Goal: Find contact information: Find contact information

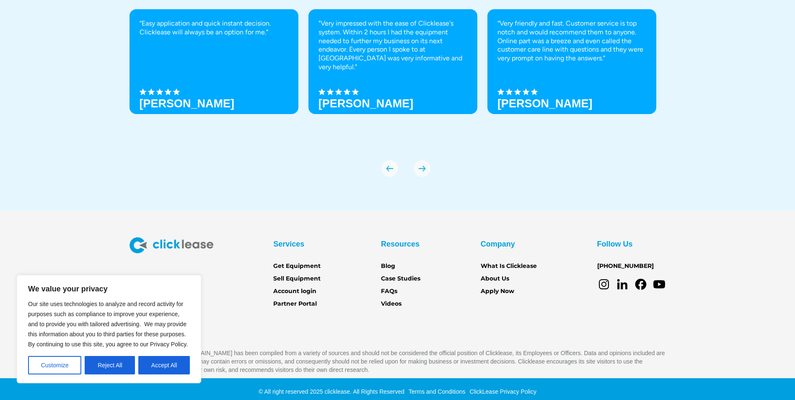
scroll to position [2939, 0]
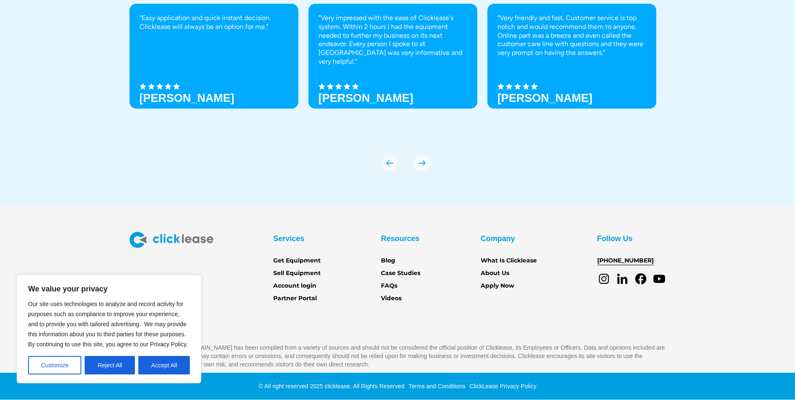
click at [620, 261] on link "[PHONE_NUMBER]" at bounding box center [625, 260] width 57 height 9
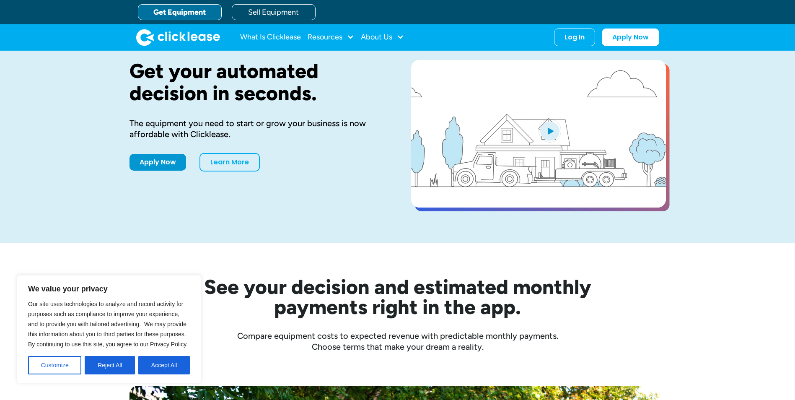
scroll to position [0, 0]
